Goal: Task Accomplishment & Management: Use online tool/utility

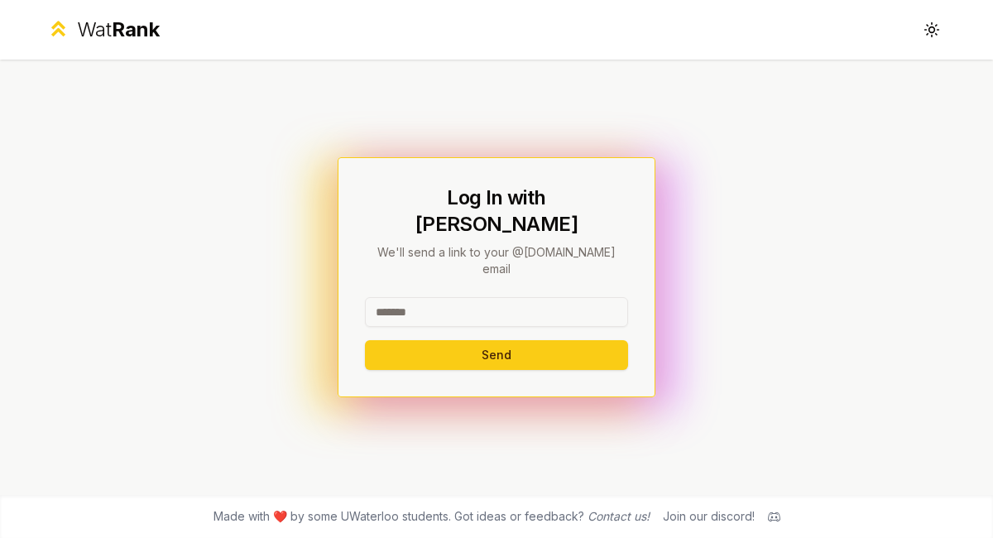
click at [429, 297] on input at bounding box center [496, 312] width 263 height 30
type input "********"
click at [365, 340] on button "Send" at bounding box center [496, 355] width 263 height 30
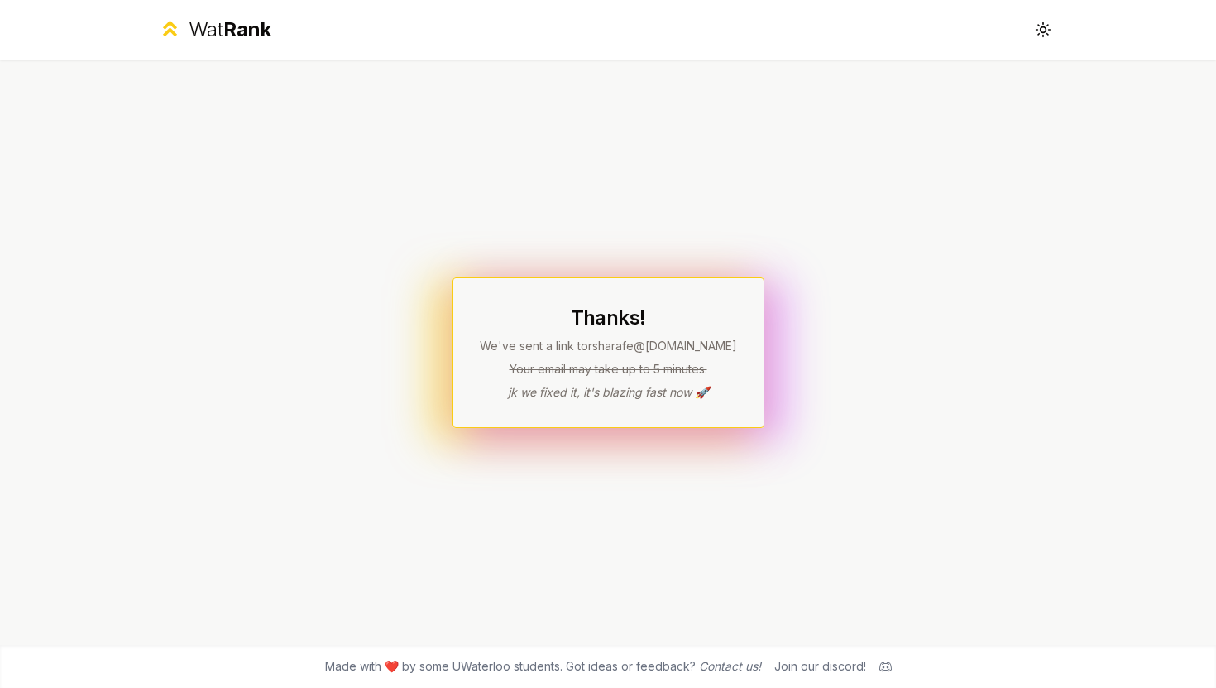
click at [424, 225] on div "Thanks! We've sent a link to rsharafe @uwaterloo.ca Your email may take up to 5…" at bounding box center [608, 352] width 953 height 585
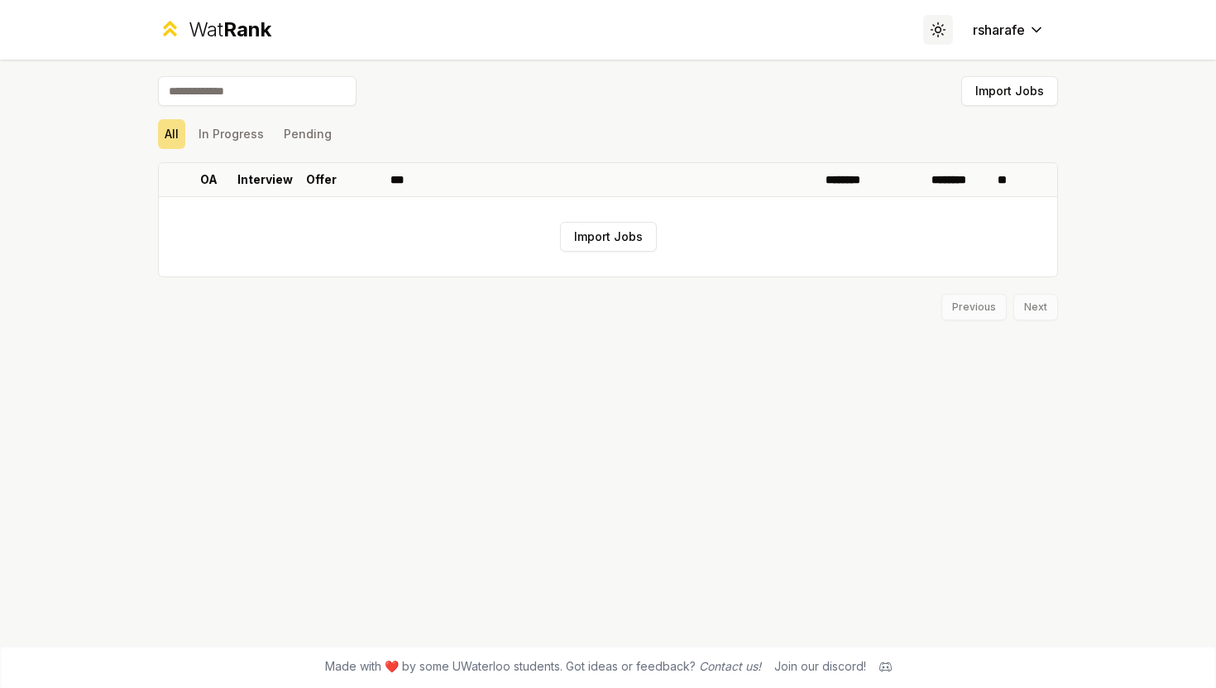
click at [935, 36] on icon at bounding box center [938, 30] width 16 height 16
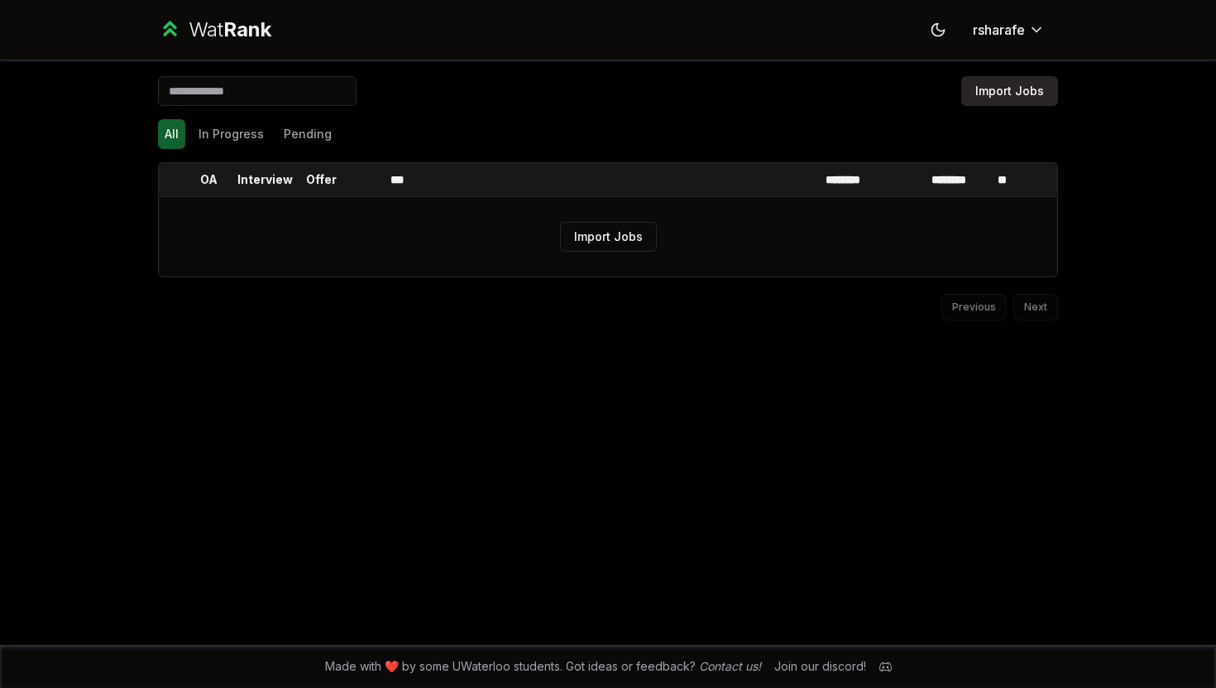
click at [1015, 99] on button "Import Jobs" at bounding box center [1009, 91] width 97 height 30
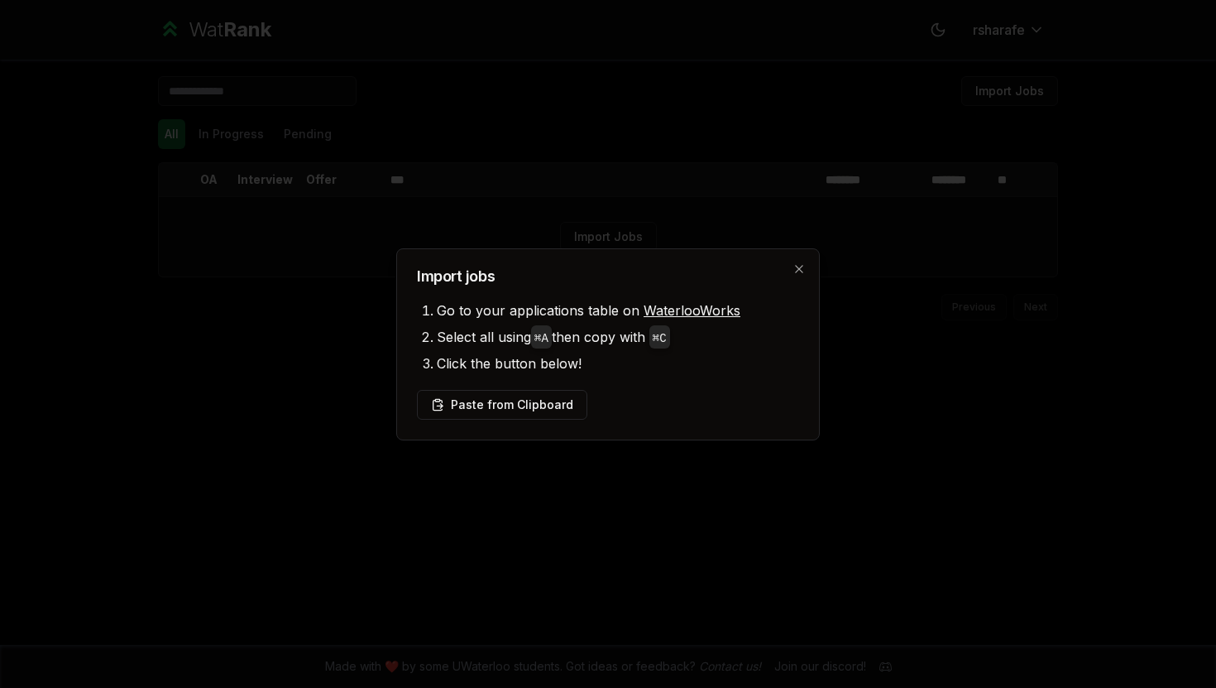
click at [689, 304] on link "WaterlooWorks" at bounding box center [692, 310] width 97 height 17
click at [534, 400] on button "Paste from Clipboard" at bounding box center [502, 405] width 170 height 30
click at [472, 405] on button "Paste from Clipboard" at bounding box center [502, 405] width 170 height 30
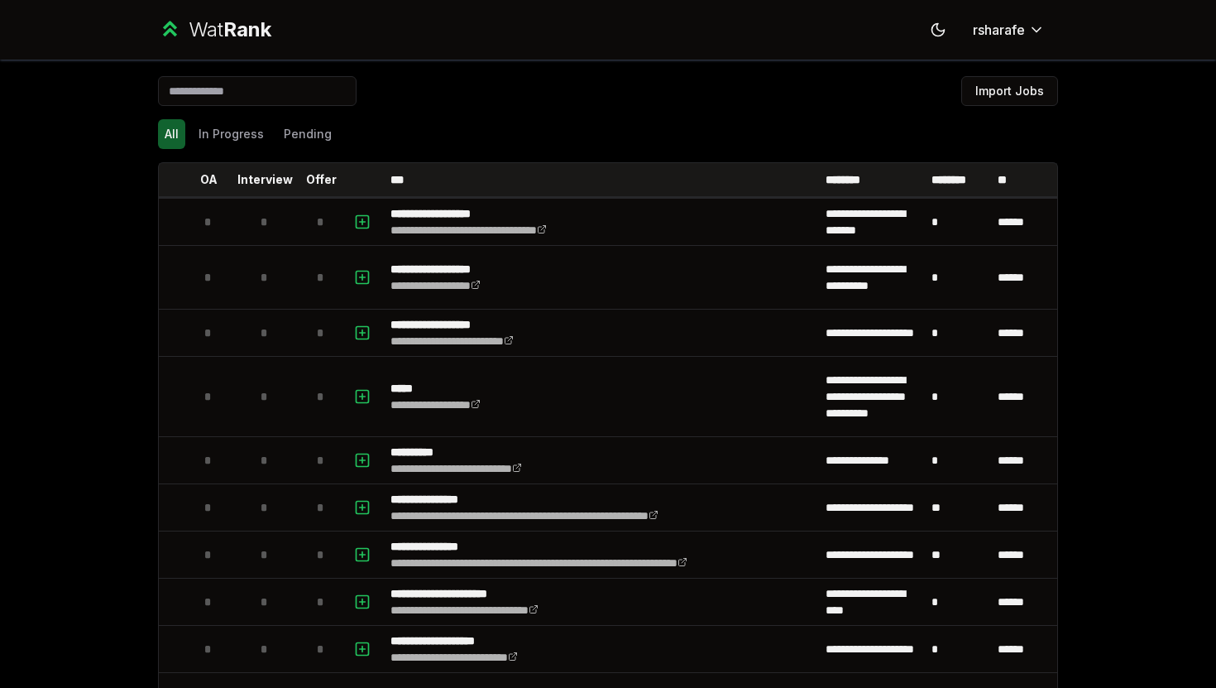
scroll to position [1961, 0]
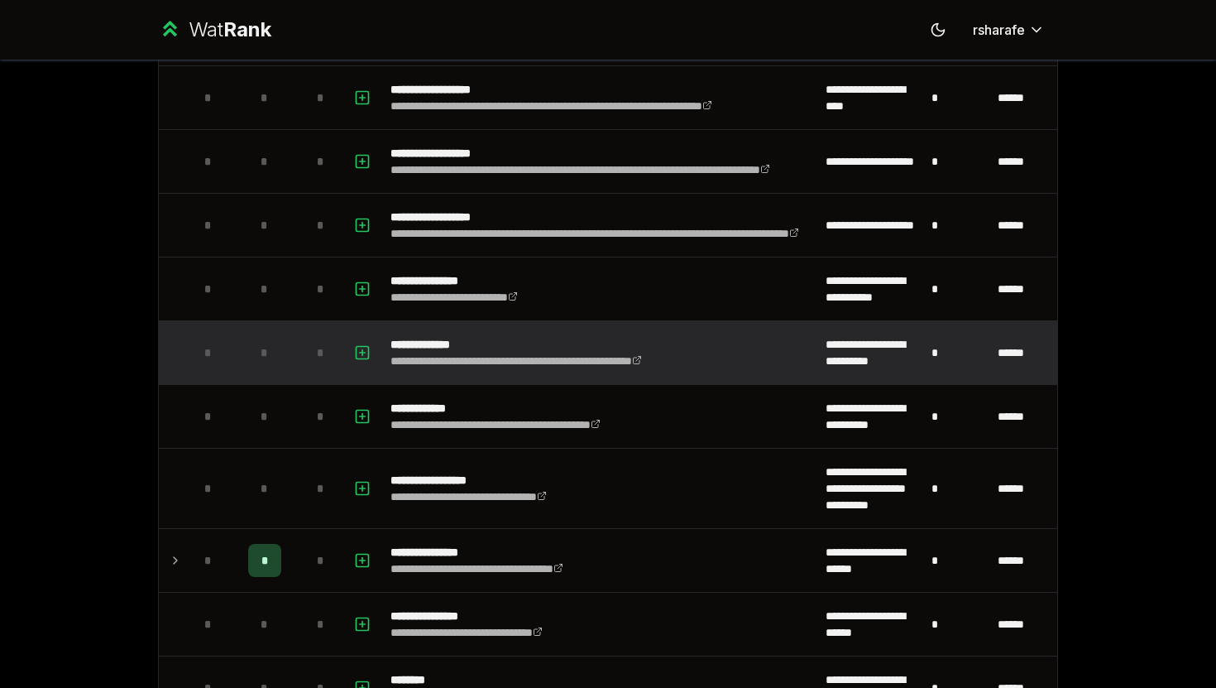
click at [688, 344] on p "**********" at bounding box center [558, 344] width 336 height 17
click at [467, 359] on link "**********" at bounding box center [516, 361] width 252 height 12
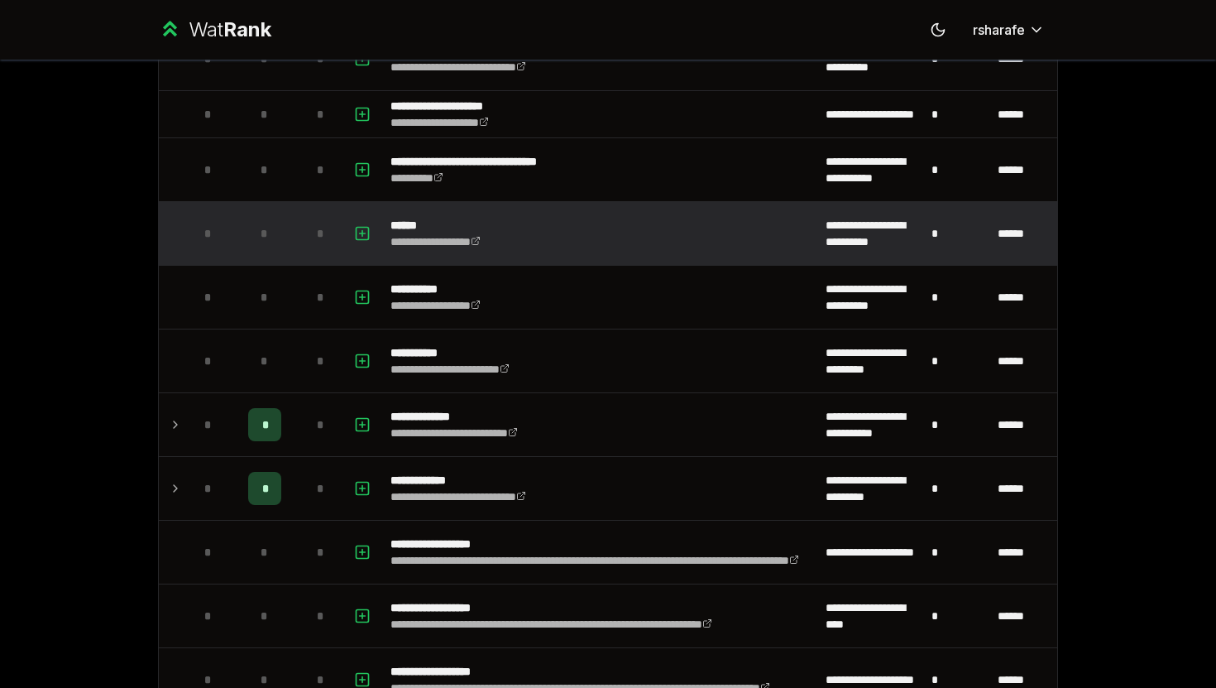
scroll to position [1453, 0]
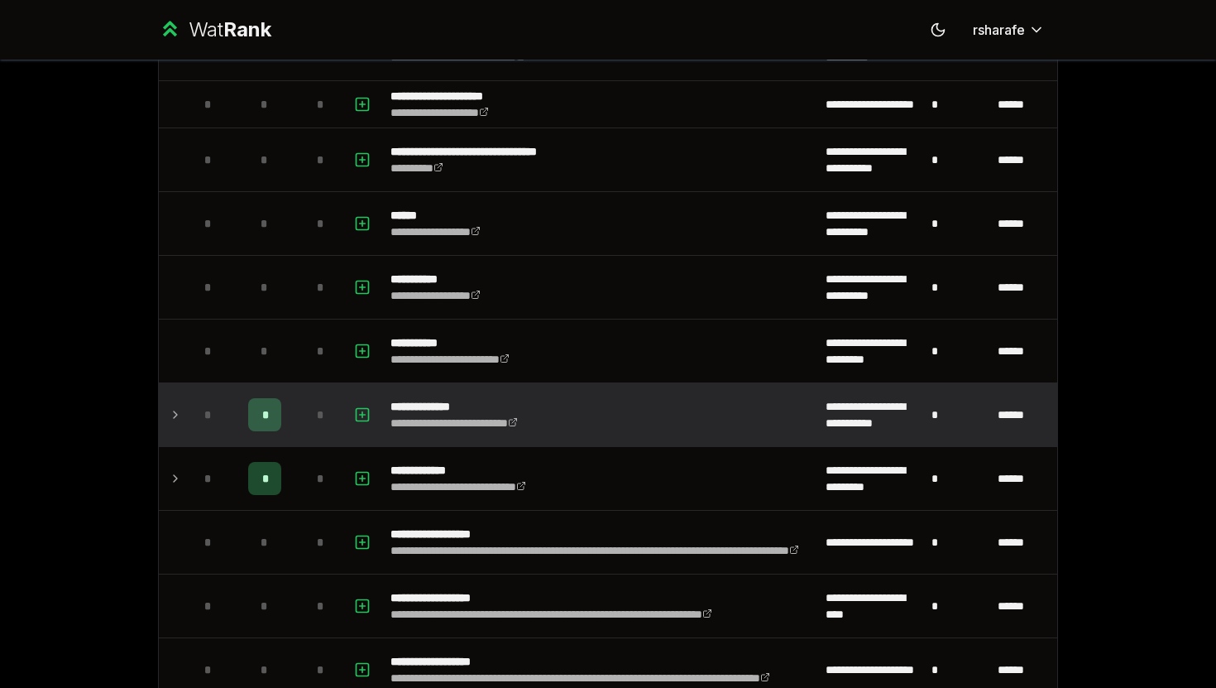
click at [266, 410] on span "*" at bounding box center [264, 414] width 5 height 17
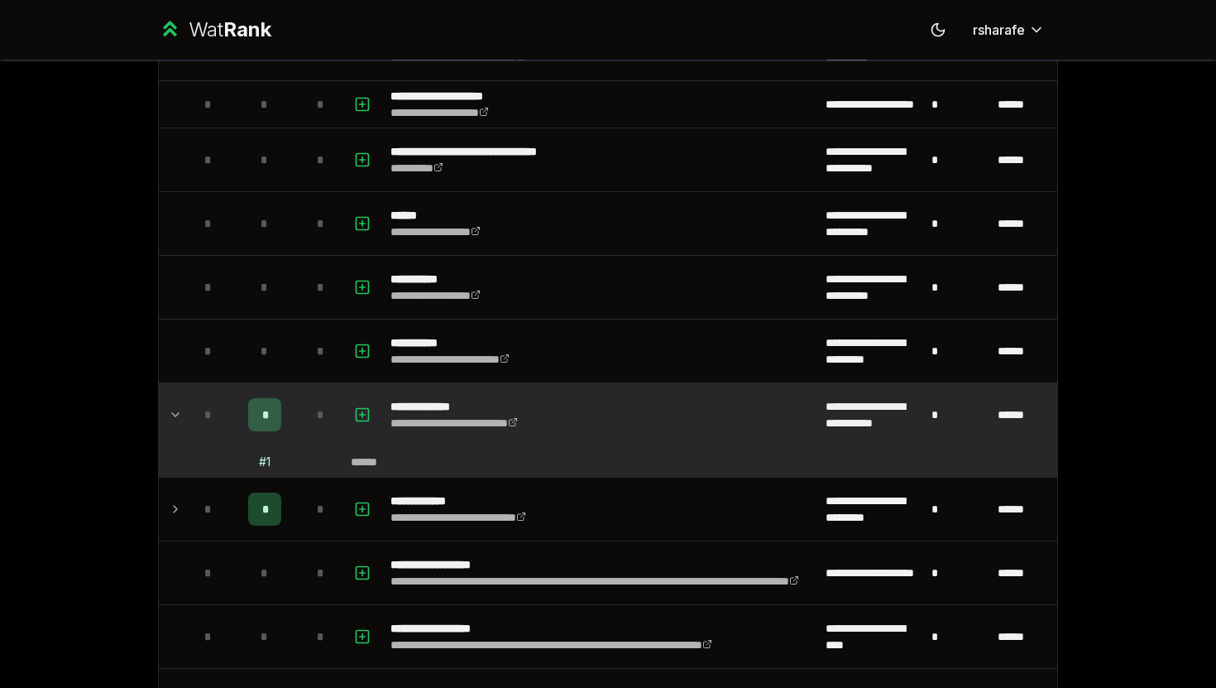
click at [264, 465] on div "# 1" at bounding box center [265, 461] width 12 height 17
drag, startPoint x: 261, startPoint y: 465, endPoint x: 278, endPoint y: 465, distance: 17.4
click at [278, 465] on td "# 1" at bounding box center [265, 462] width 66 height 30
click at [169, 408] on icon at bounding box center [175, 415] width 13 height 20
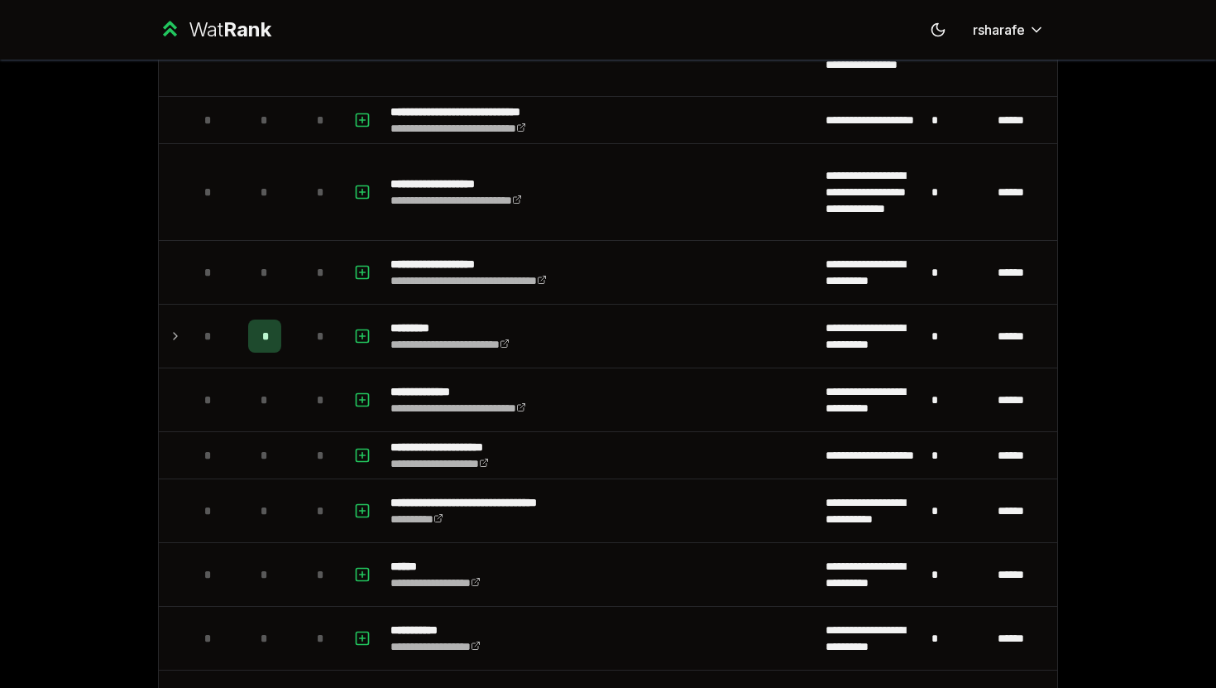
scroll to position [1961, 0]
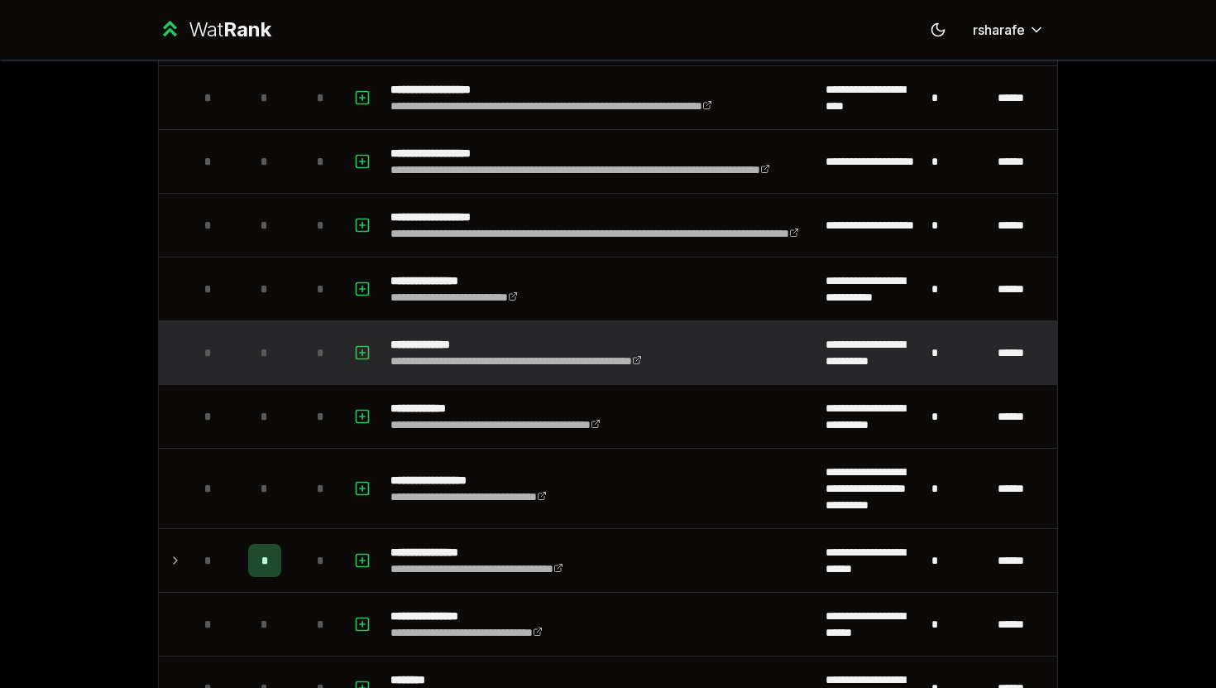
click at [364, 352] on icon "button" at bounding box center [362, 353] width 17 height 20
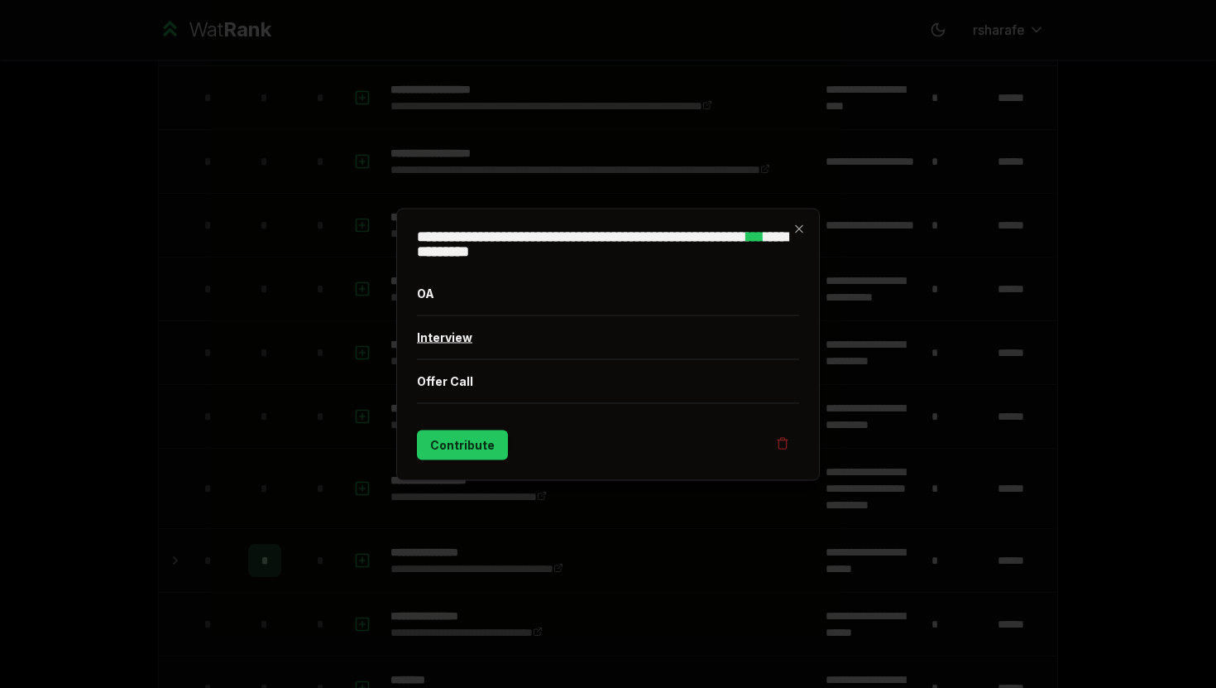
click at [458, 333] on button "Interview" at bounding box center [608, 336] width 382 height 43
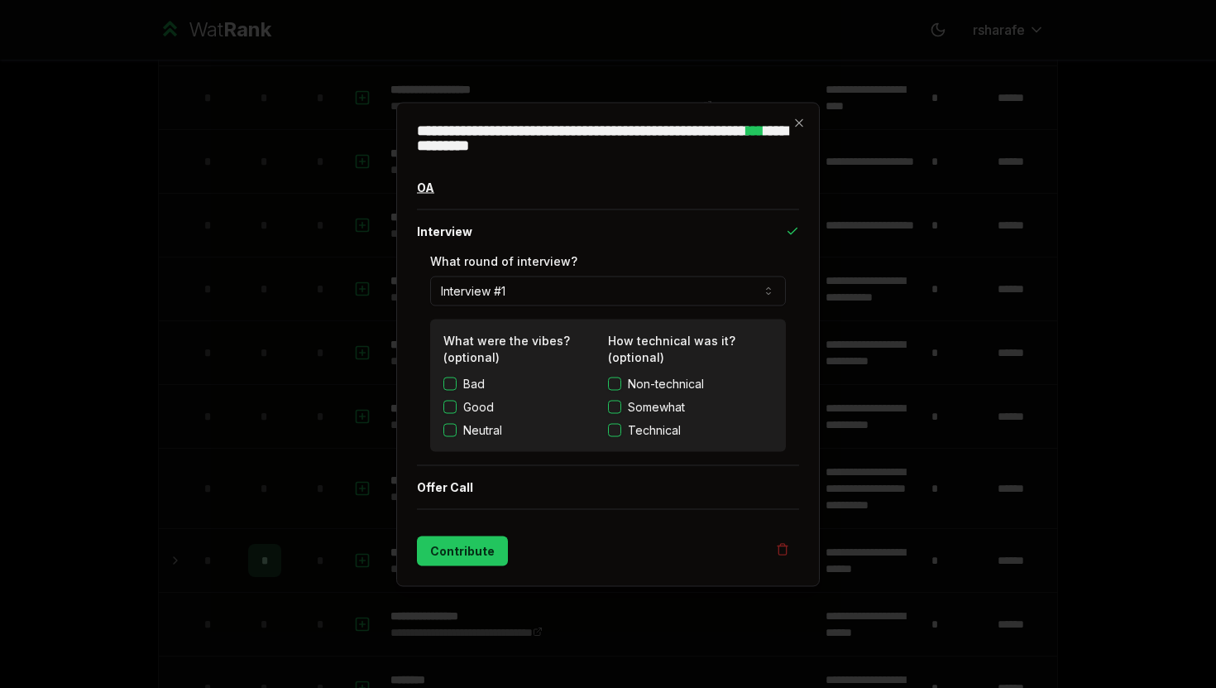
click at [713, 191] on button "OA" at bounding box center [608, 186] width 382 height 43
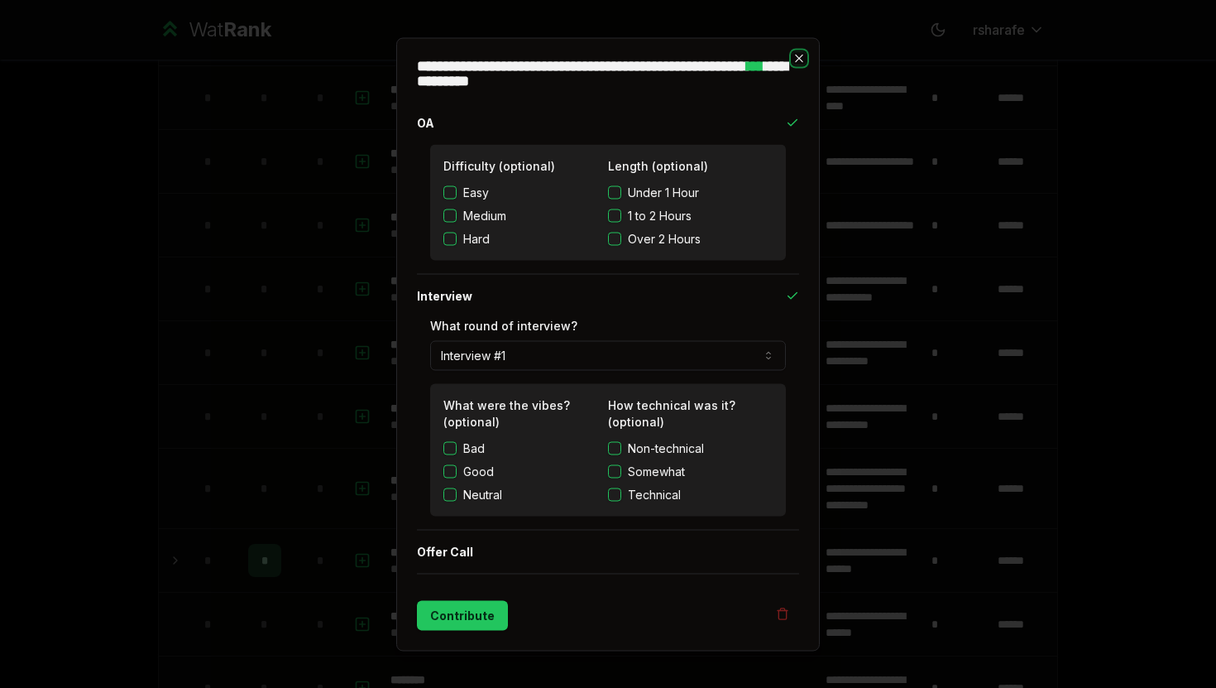
click at [800, 60] on icon "button" at bounding box center [799, 57] width 13 height 13
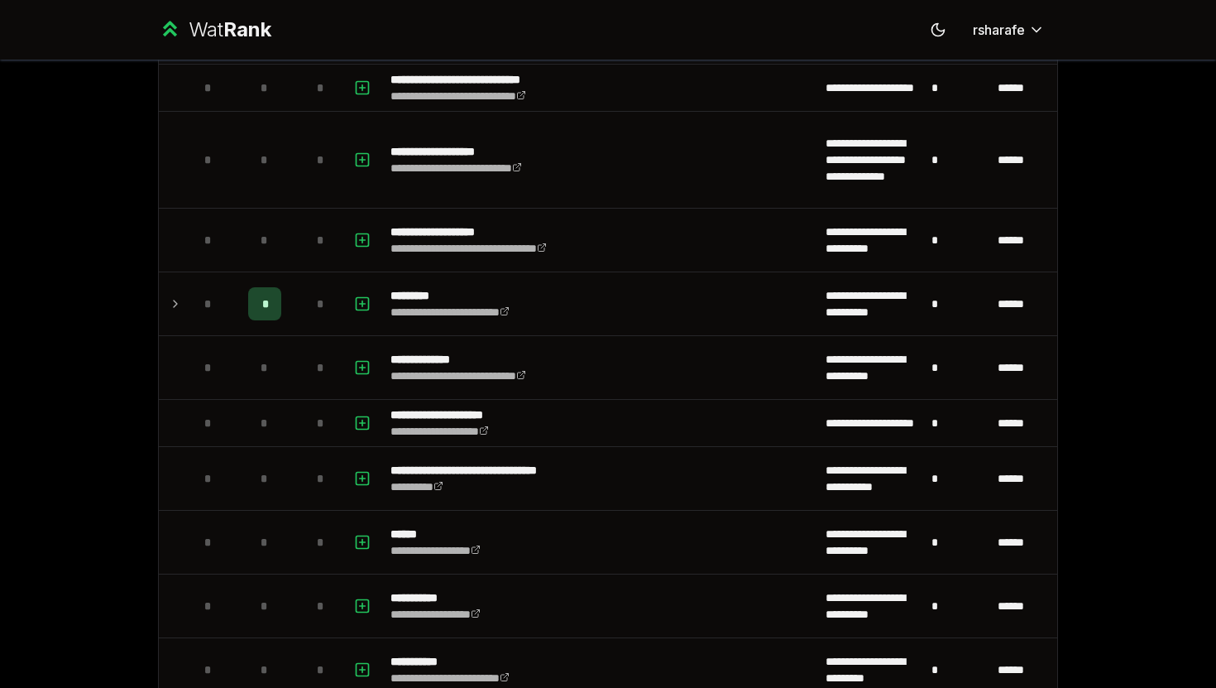
scroll to position [1488, 0]
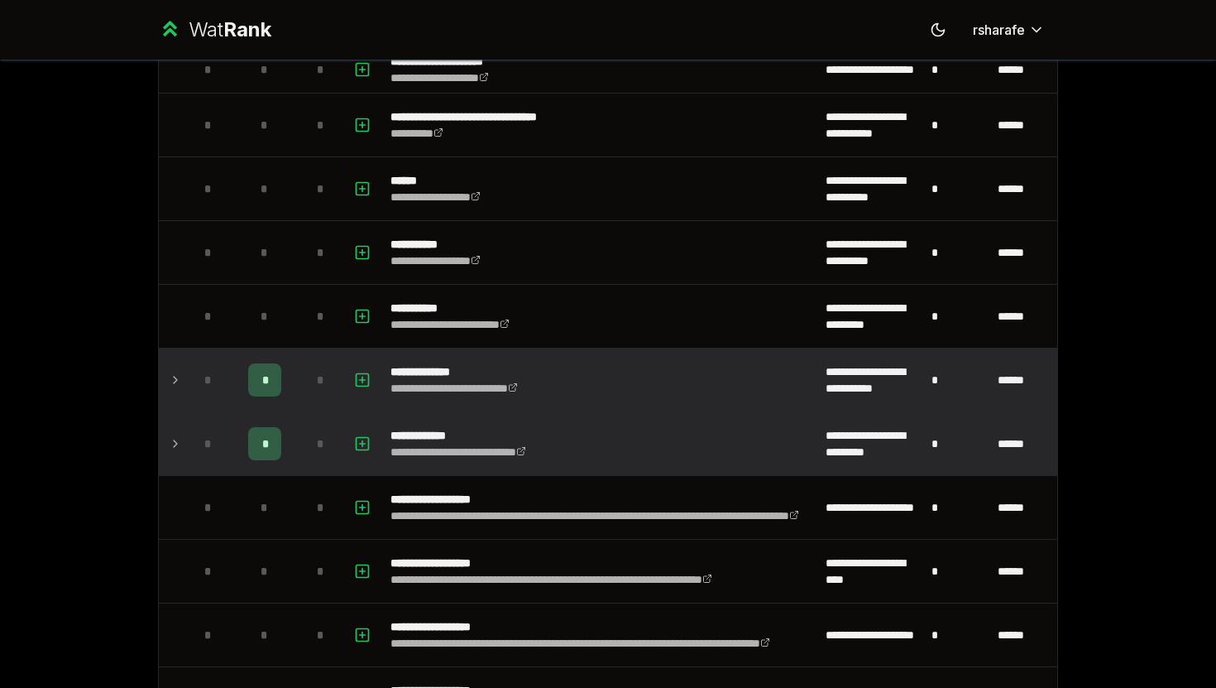
click at [267, 447] on div "*" at bounding box center [264, 443] width 33 height 33
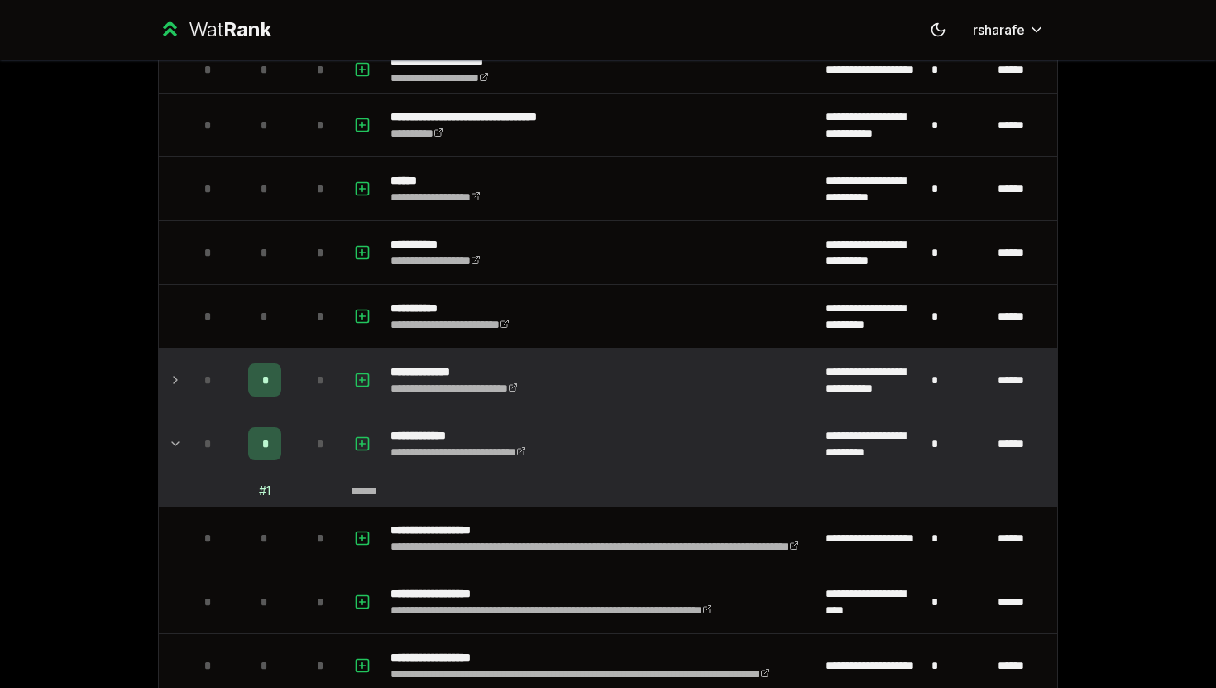
click at [266, 491] on div "# 1" at bounding box center [265, 490] width 12 height 17
click at [272, 436] on div "*" at bounding box center [264, 443] width 33 height 33
drag, startPoint x: 265, startPoint y: 493, endPoint x: 280, endPoint y: 491, distance: 15.0
click at [280, 491] on td "# 1" at bounding box center [265, 491] width 66 height 30
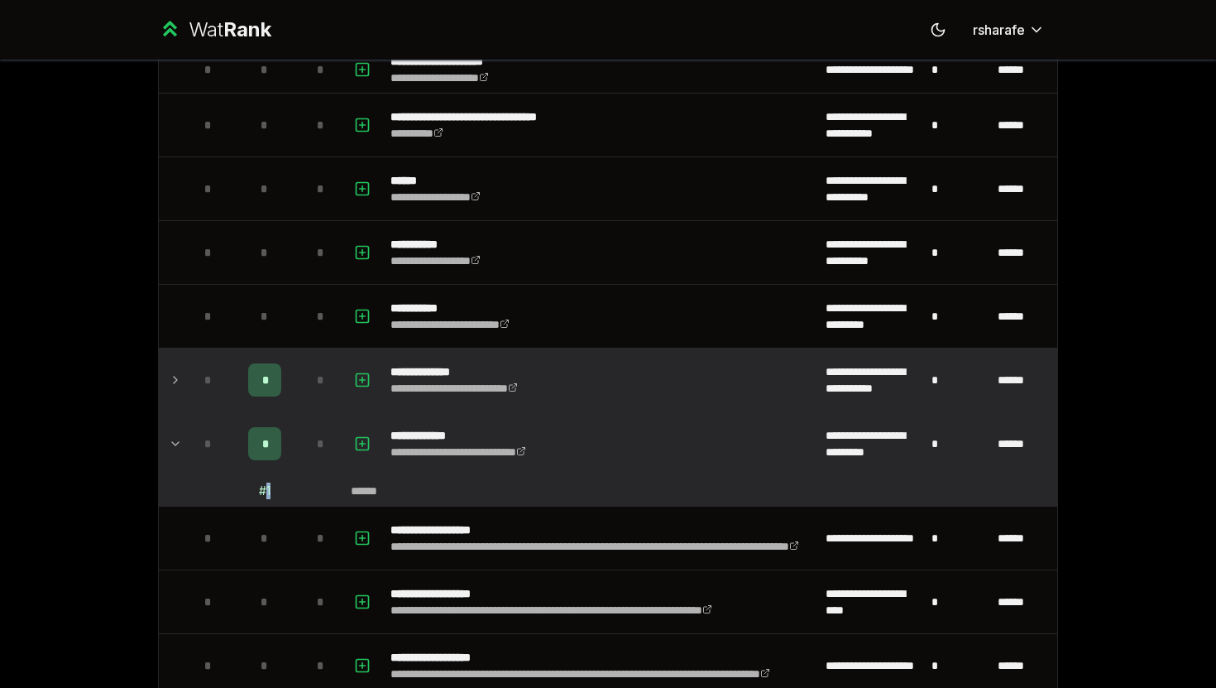
click at [280, 491] on td "# 1" at bounding box center [265, 491] width 66 height 30
click at [263, 492] on div "# 1" at bounding box center [265, 490] width 12 height 17
click at [266, 385] on span "*" at bounding box center [264, 379] width 5 height 17
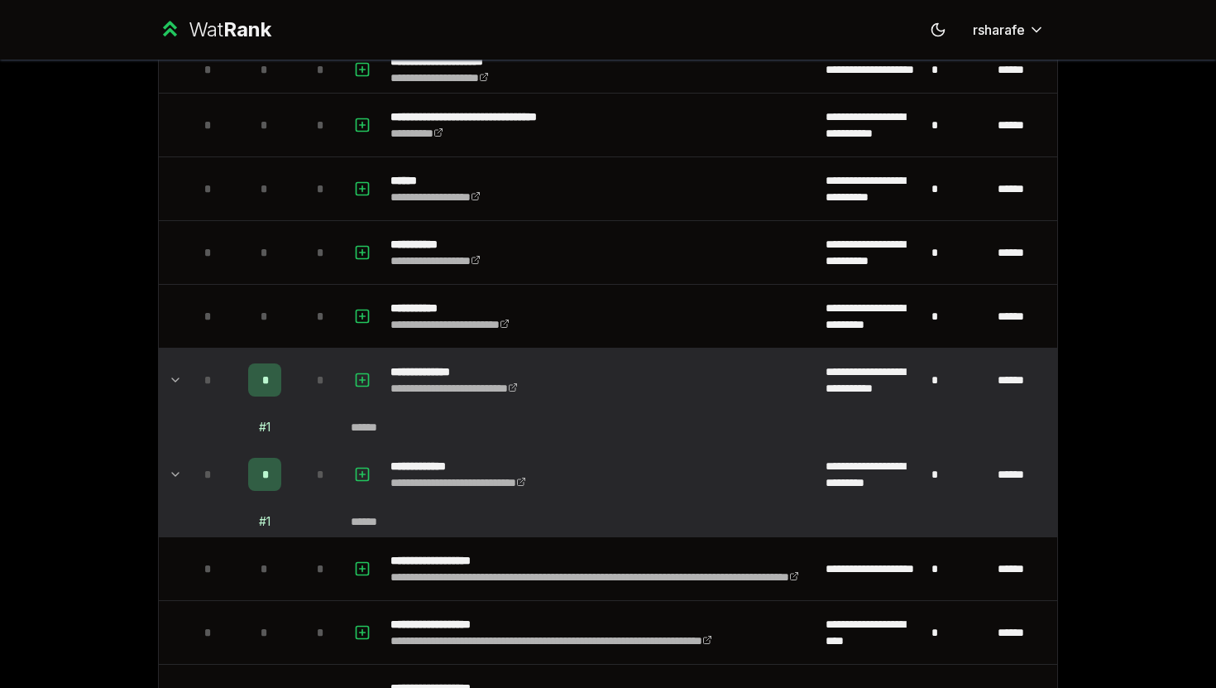
click at [266, 419] on div "# 1" at bounding box center [265, 427] width 12 height 17
click at [266, 420] on div "# 1" at bounding box center [265, 427] width 12 height 17
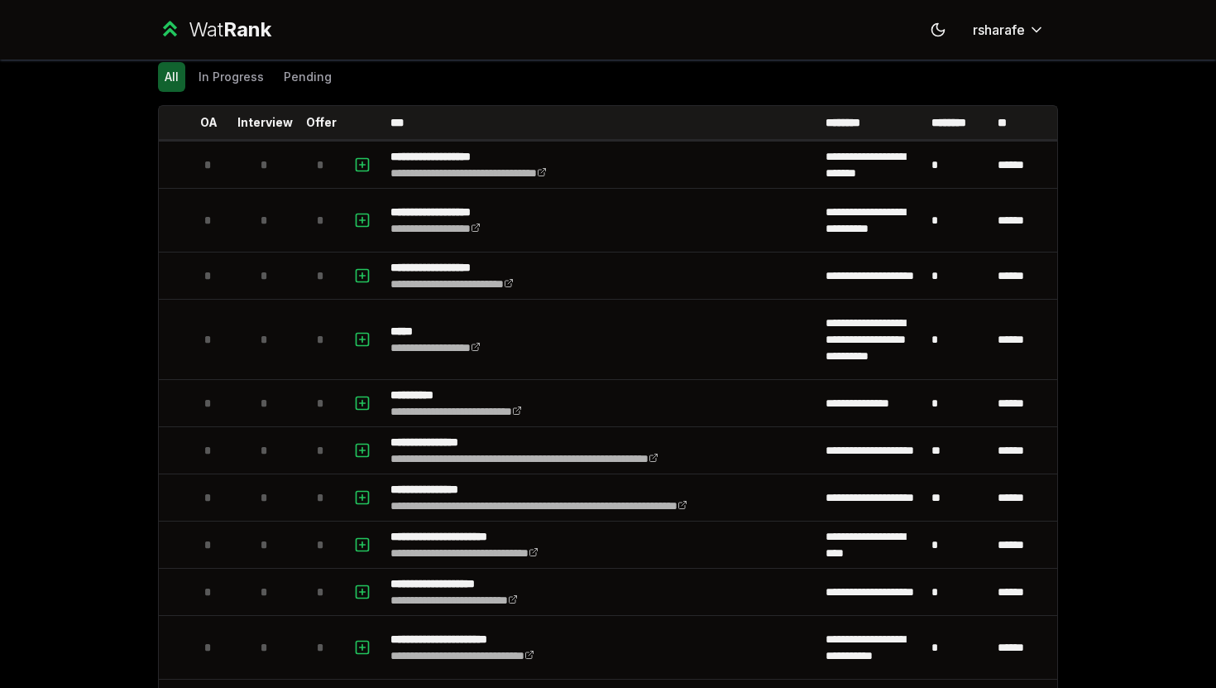
scroll to position [0, 0]
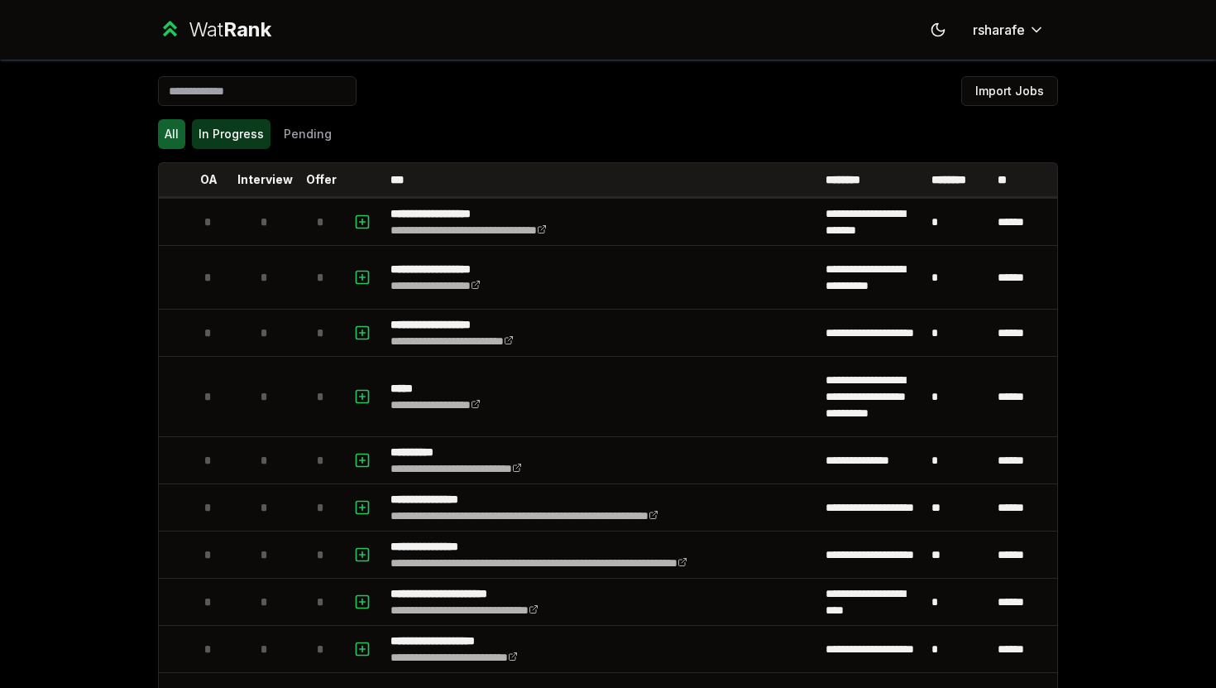
click at [248, 143] on button "In Progress" at bounding box center [231, 134] width 79 height 30
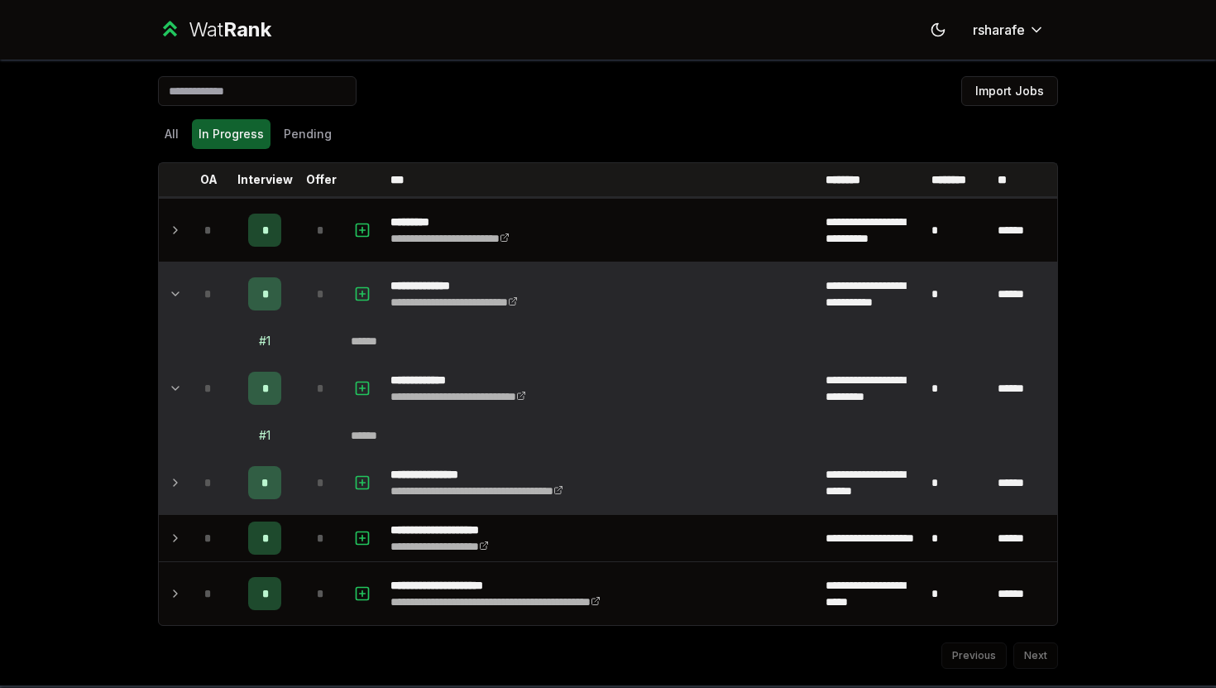
click at [175, 482] on icon at bounding box center [175, 482] width 13 height 20
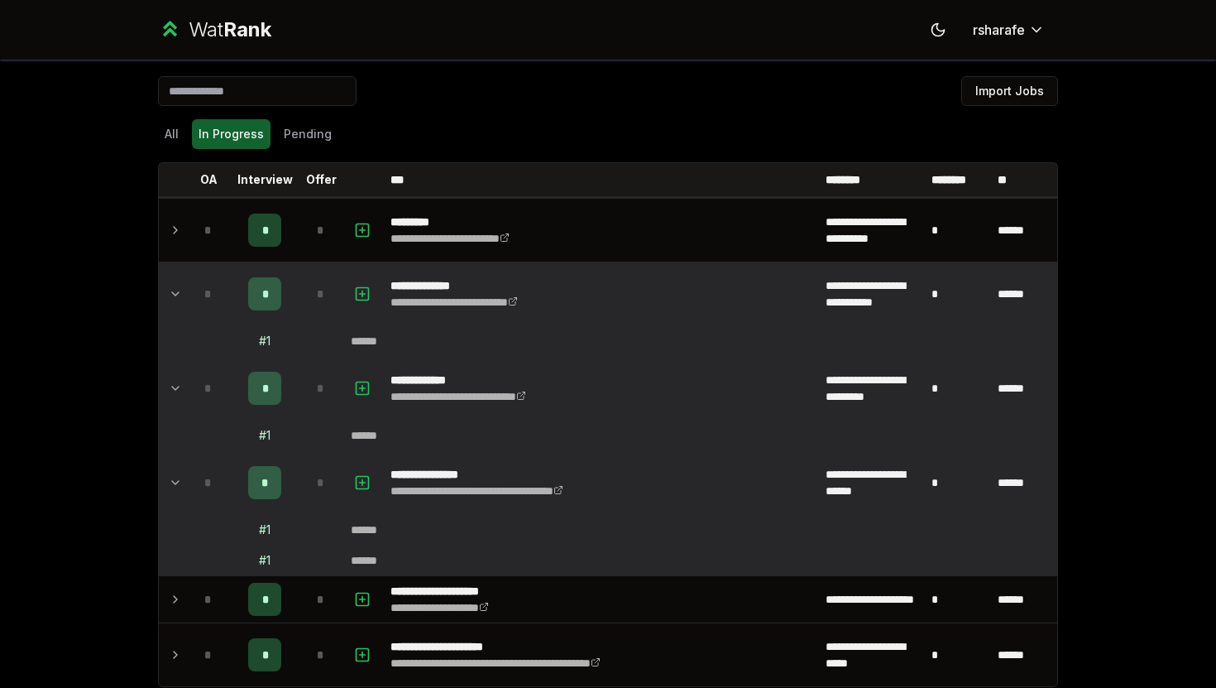
click at [269, 533] on div "# 1" at bounding box center [265, 529] width 12 height 17
click at [263, 533] on div "# 1" at bounding box center [265, 529] width 12 height 17
click at [269, 563] on div "# 1" at bounding box center [265, 560] width 12 height 17
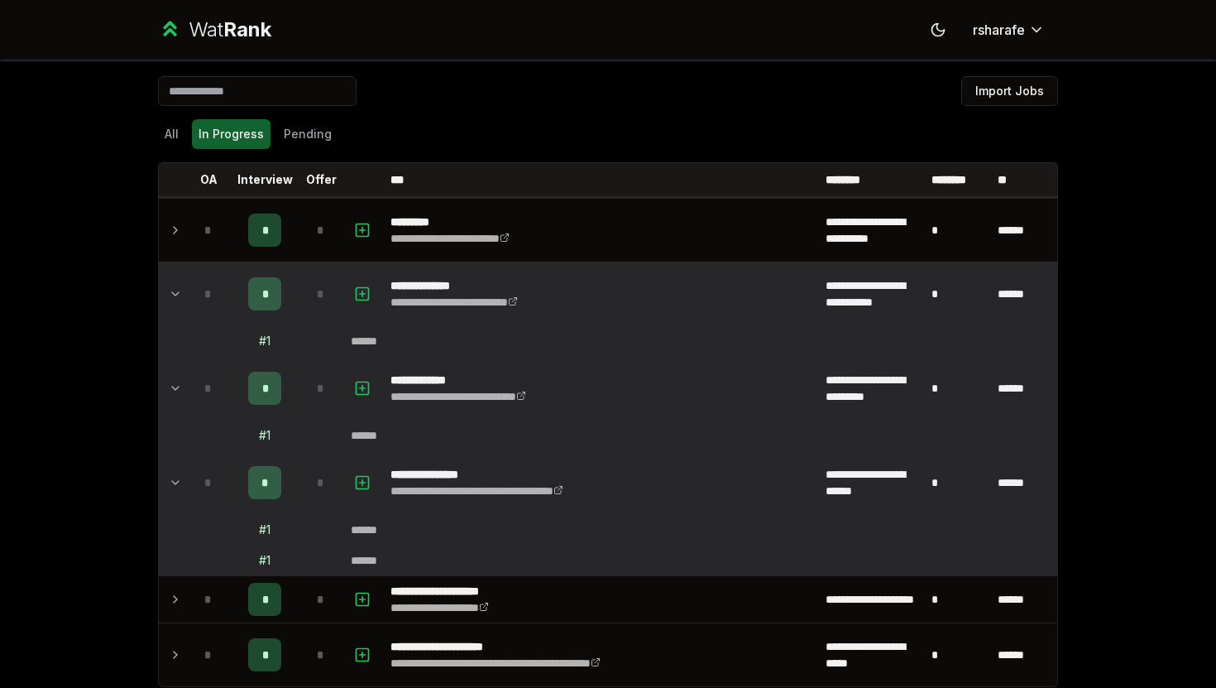
click at [271, 484] on div "*" at bounding box center [264, 482] width 33 height 33
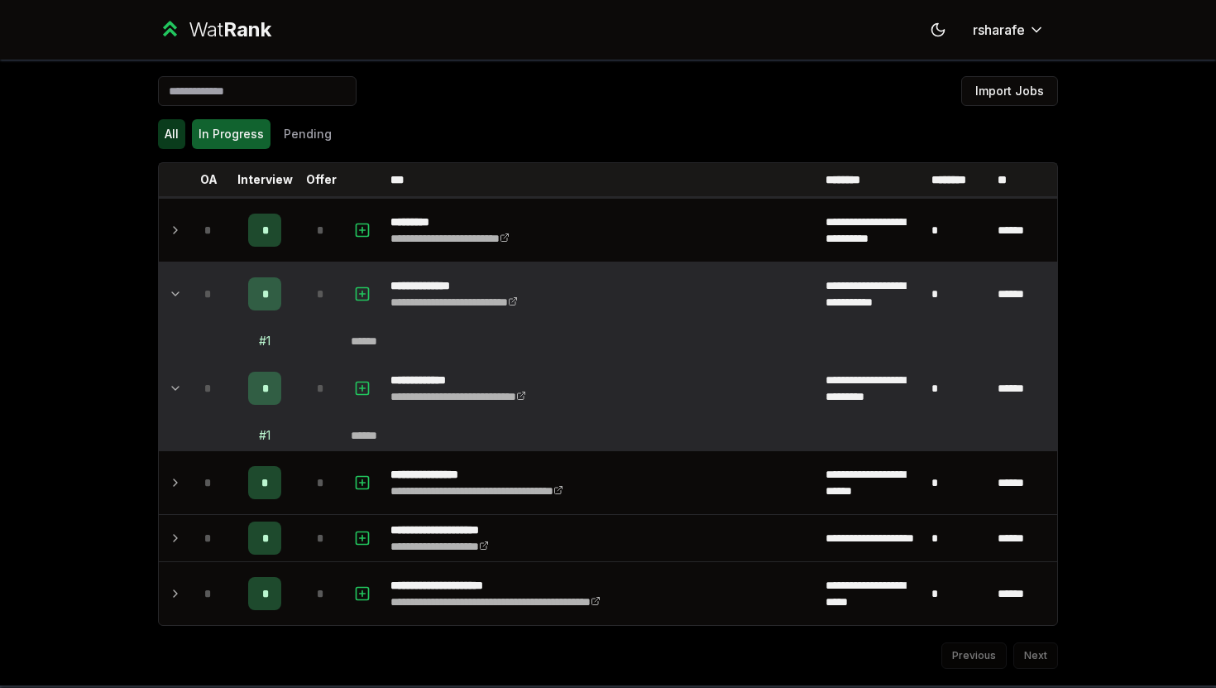
click at [178, 132] on button "All" at bounding box center [171, 134] width 27 height 30
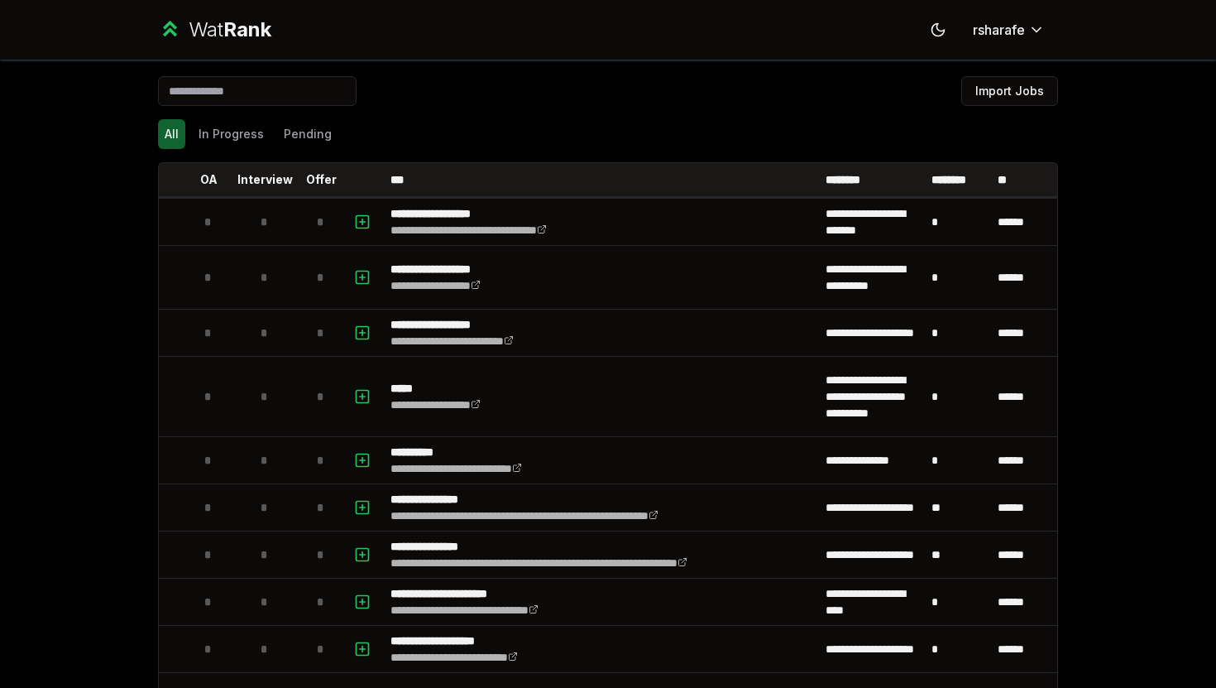
scroll to position [2022, 0]
